Goal: Task Accomplishment & Management: Complete application form

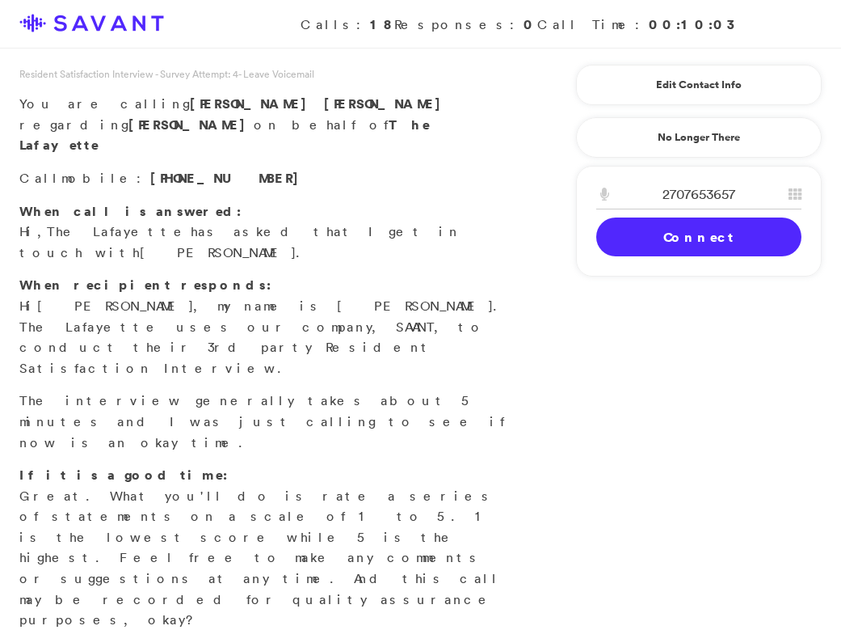
click at [663, 242] on link "Connect" at bounding box center [698, 236] width 205 height 39
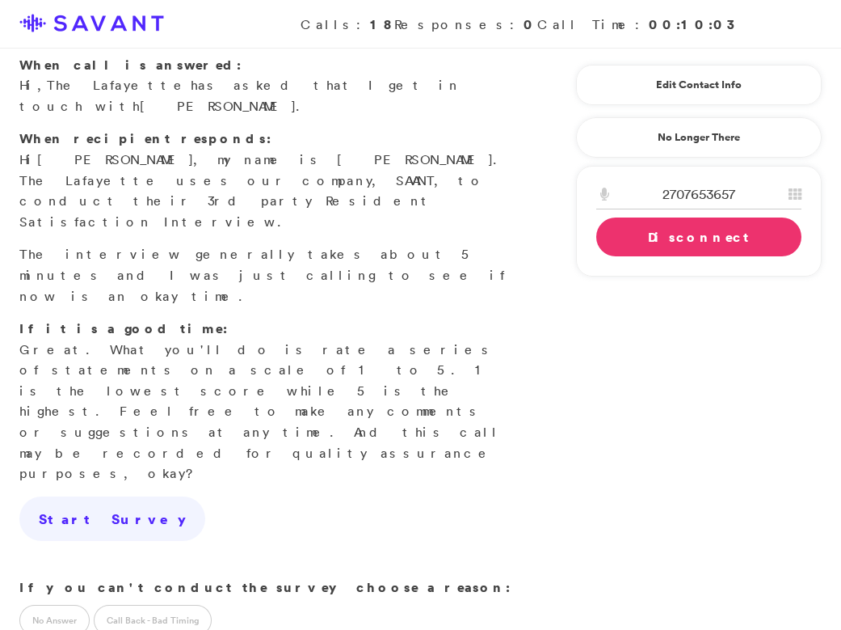
scroll to position [174, 0]
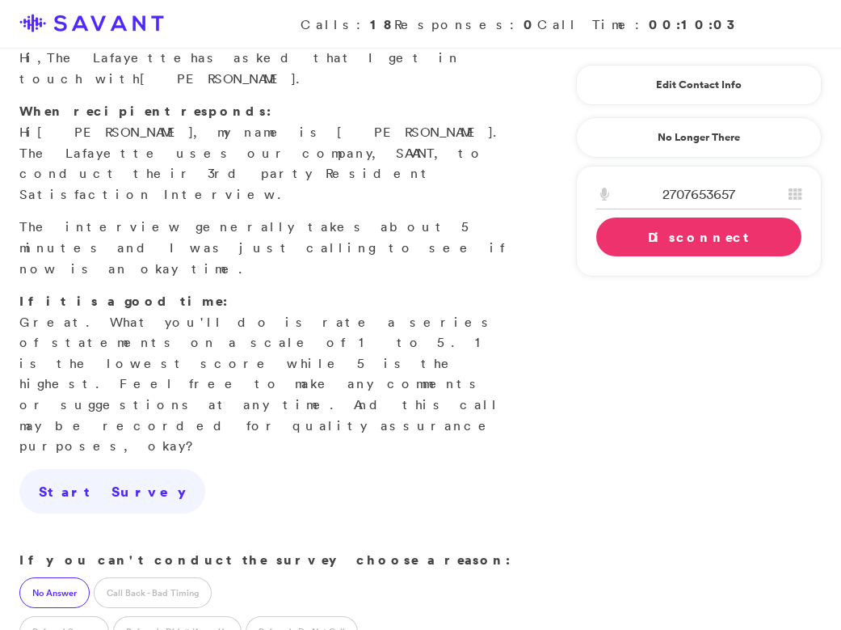
click at [47, 577] on label "No Answer" at bounding box center [54, 592] width 70 height 31
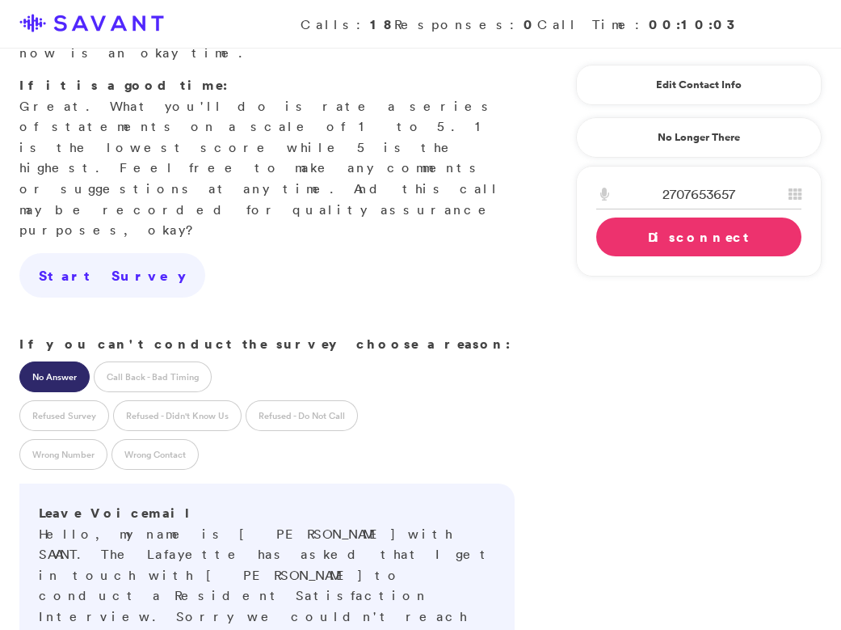
scroll to position [393, 0]
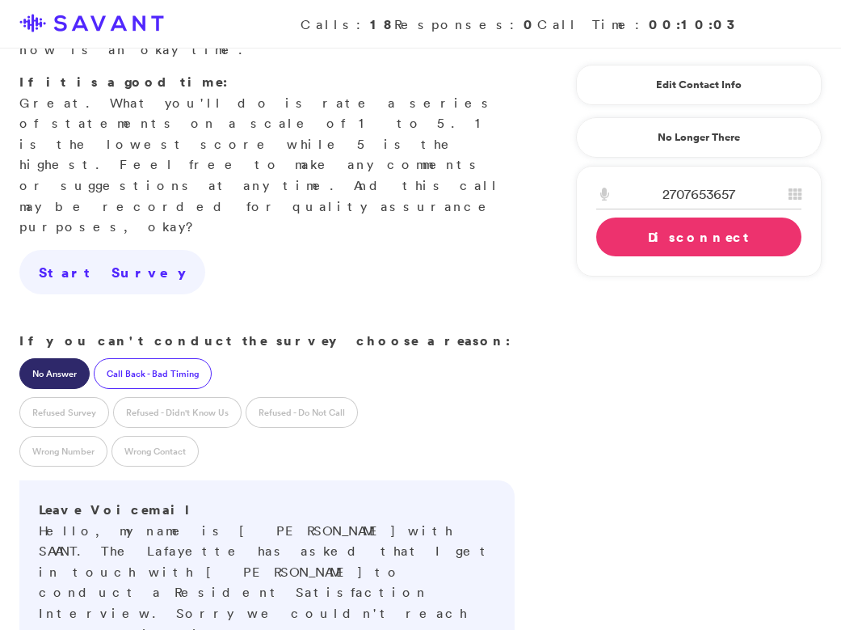
click at [154, 358] on label "Call Back - Bad Timing" at bounding box center [153, 373] width 118 height 31
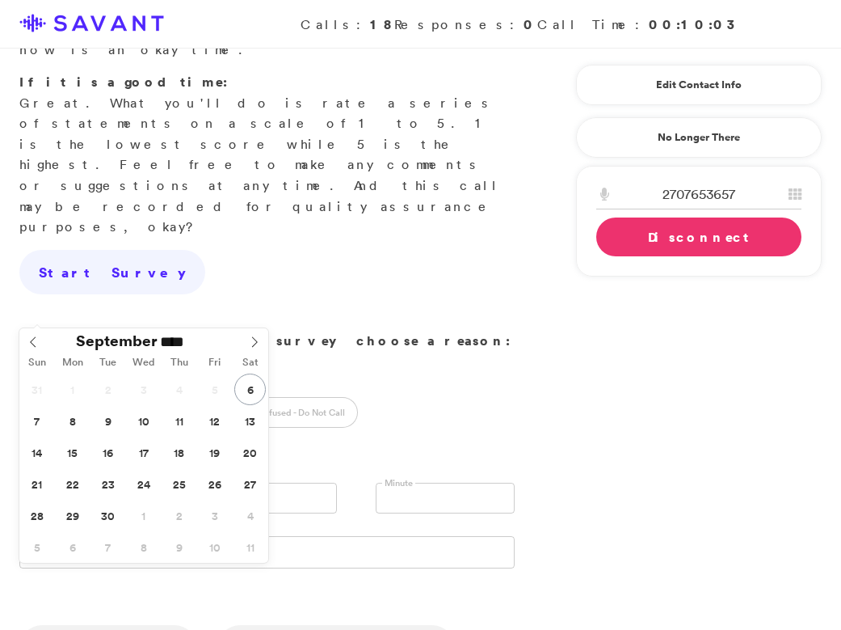
click at [89, 482] on input "text" at bounding box center [88, 497] width 139 height 31
type input "**********"
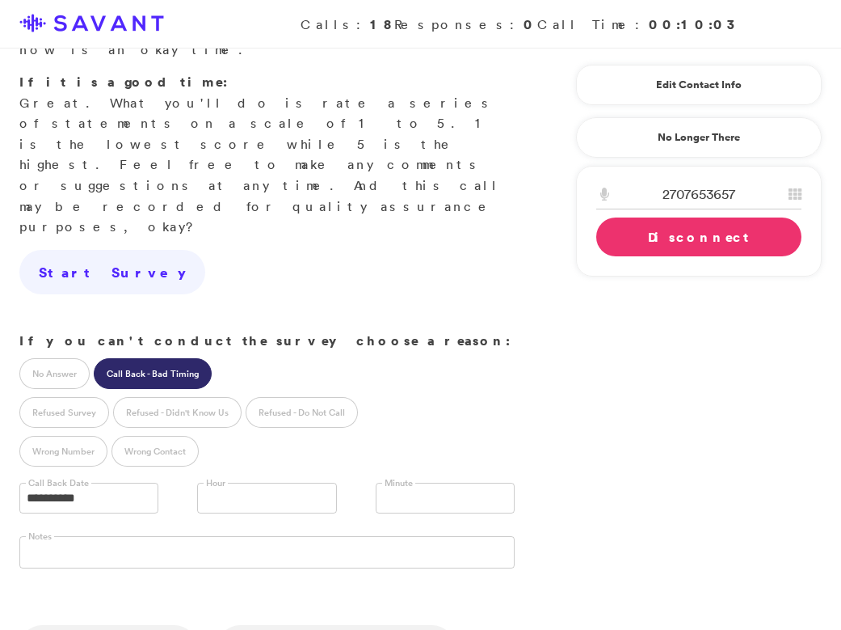
click at [648, 238] on link "Disconnect" at bounding box center [698, 236] width 205 height 39
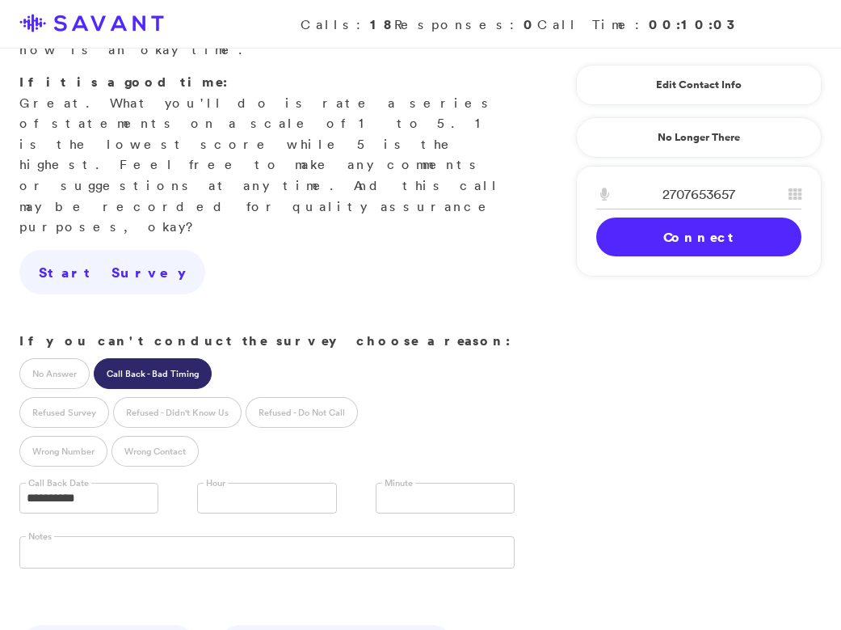
click at [276, 482] on link at bounding box center [266, 497] width 139 height 31
